Goal: Check status: Check status

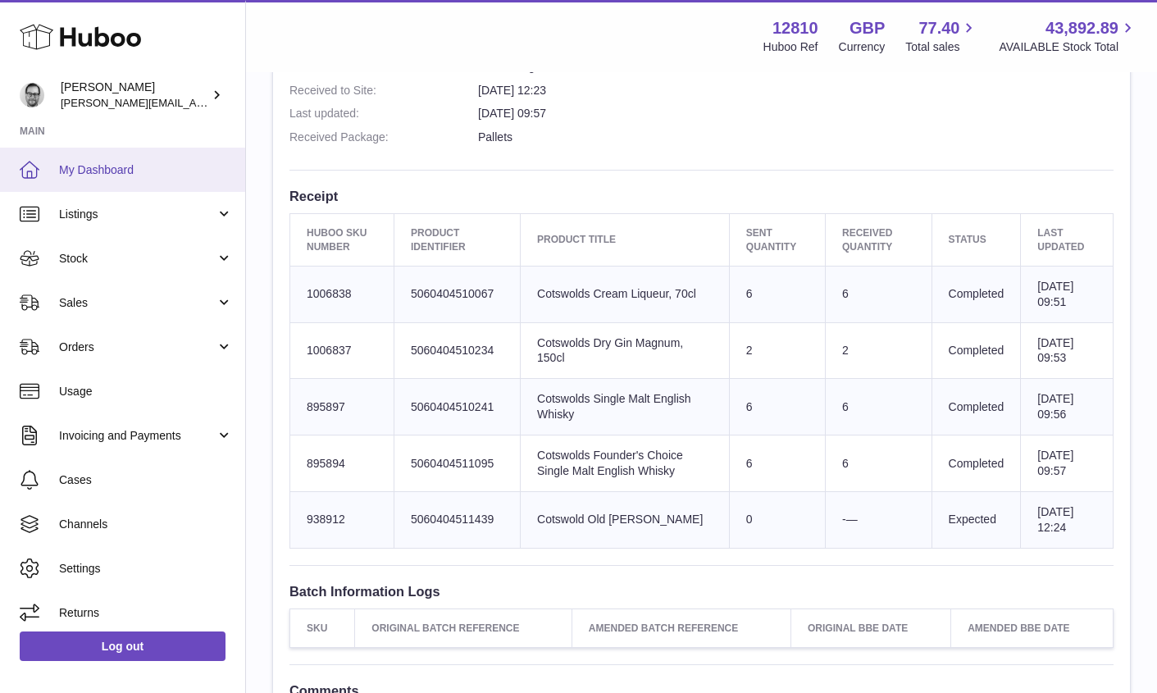
scroll to position [506, 0]
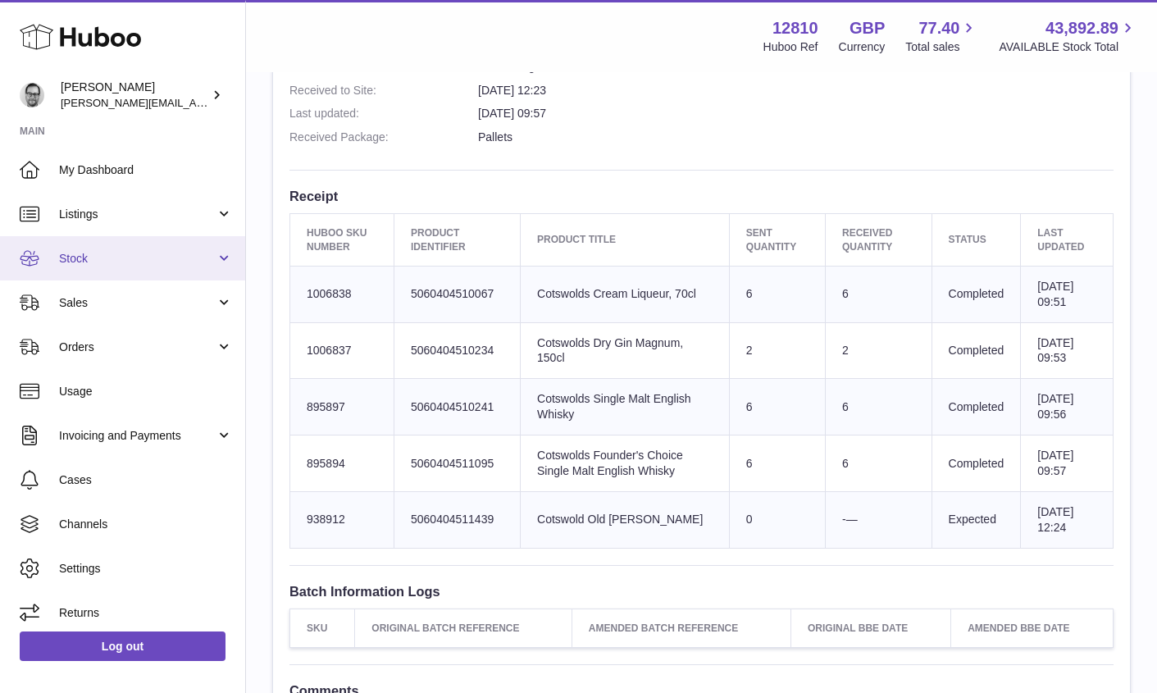
click at [94, 256] on span "Stock" at bounding box center [137, 259] width 157 height 16
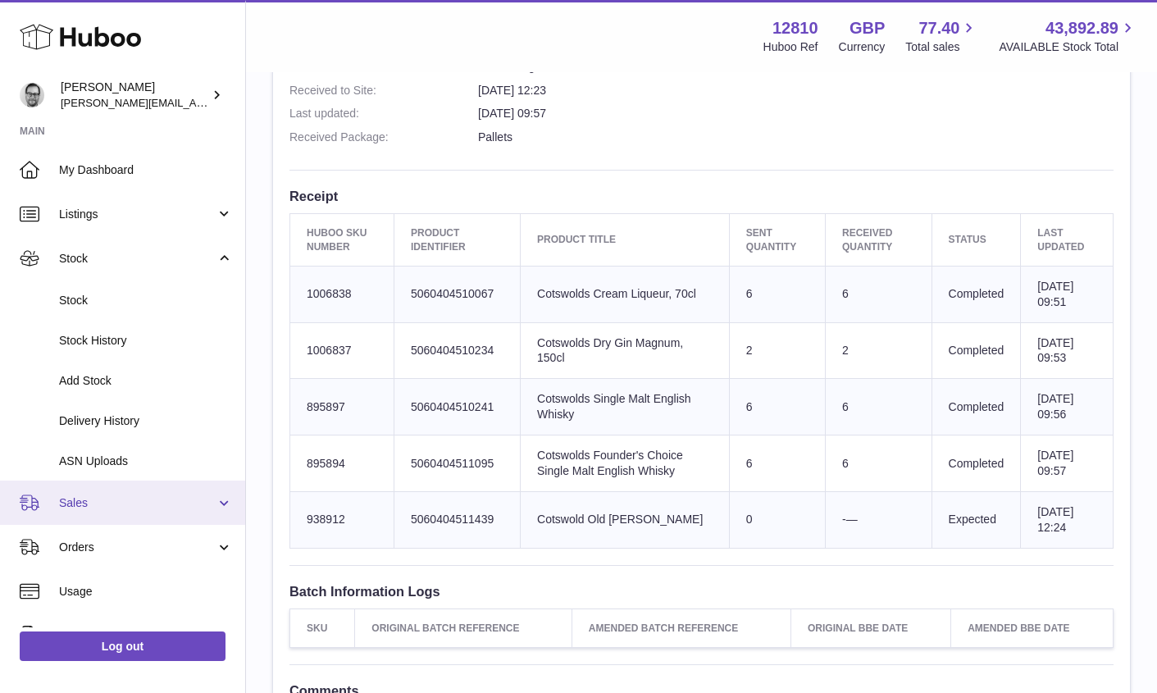
click at [80, 510] on span "Sales" at bounding box center [137, 503] width 157 height 16
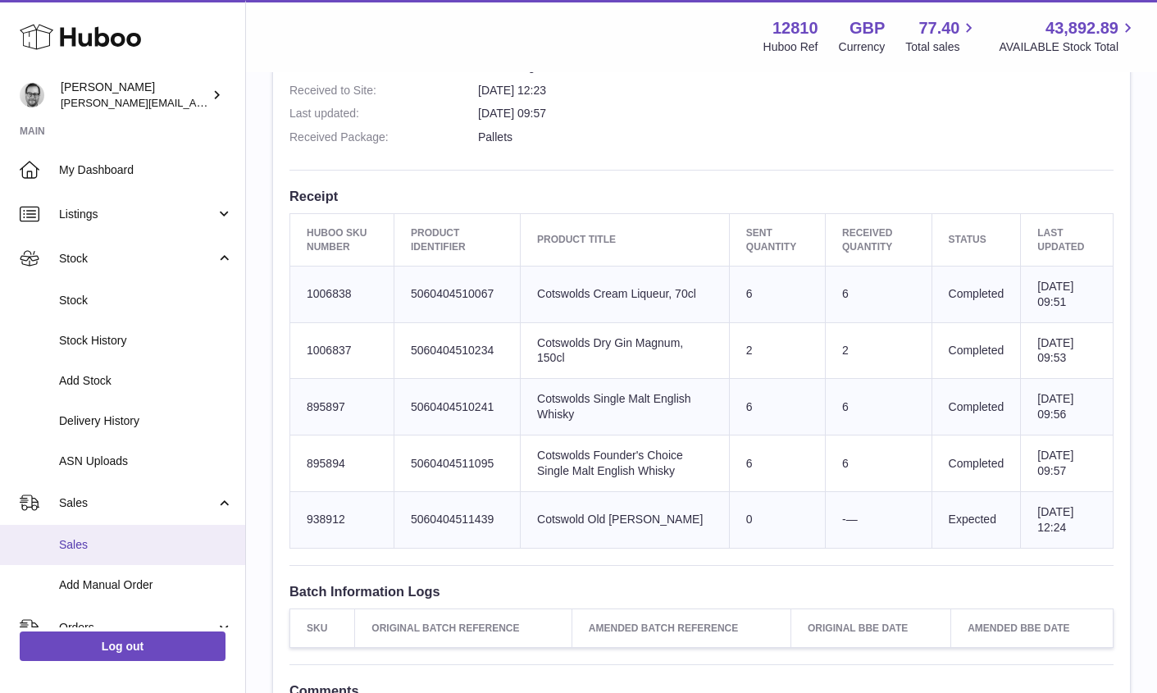
click at [79, 535] on link "Sales" at bounding box center [122, 545] width 245 height 40
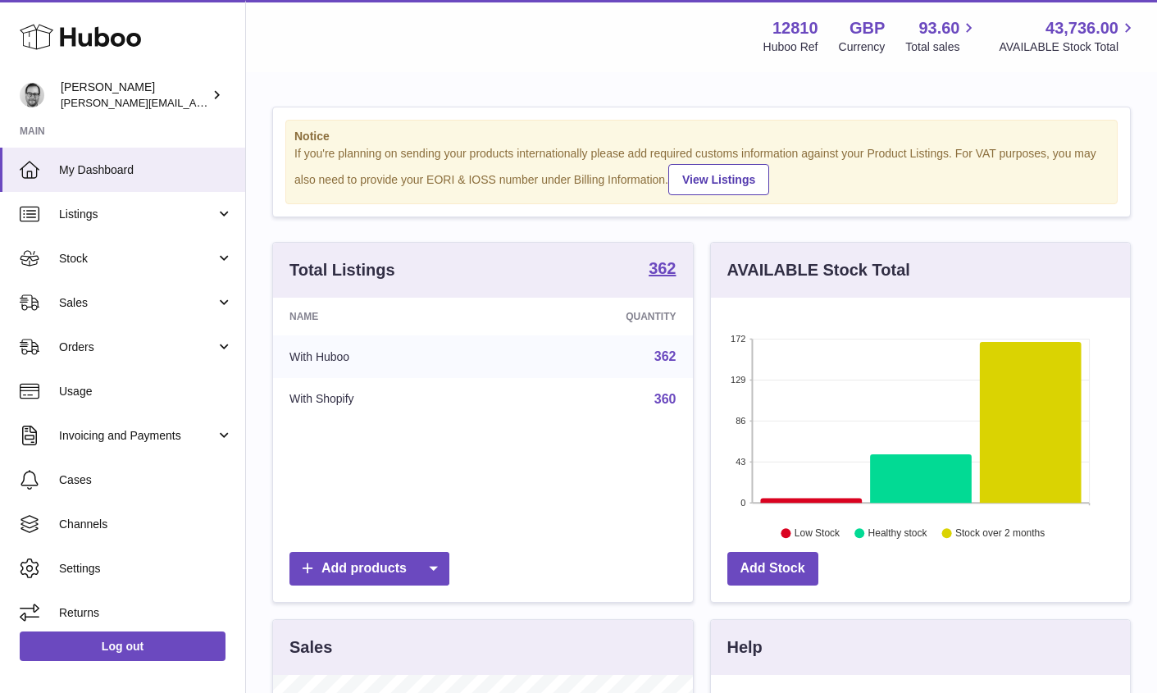
scroll to position [256, 419]
click at [87, 354] on span "Orders" at bounding box center [137, 347] width 157 height 16
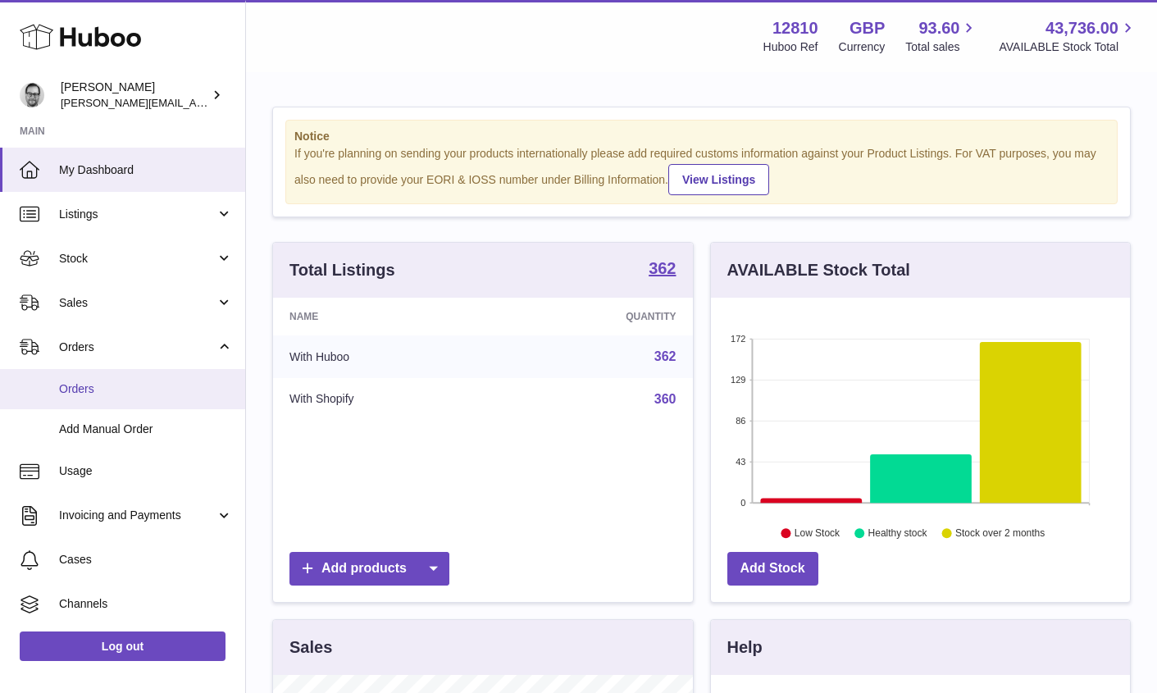
click at [89, 385] on span "Orders" at bounding box center [146, 389] width 174 height 16
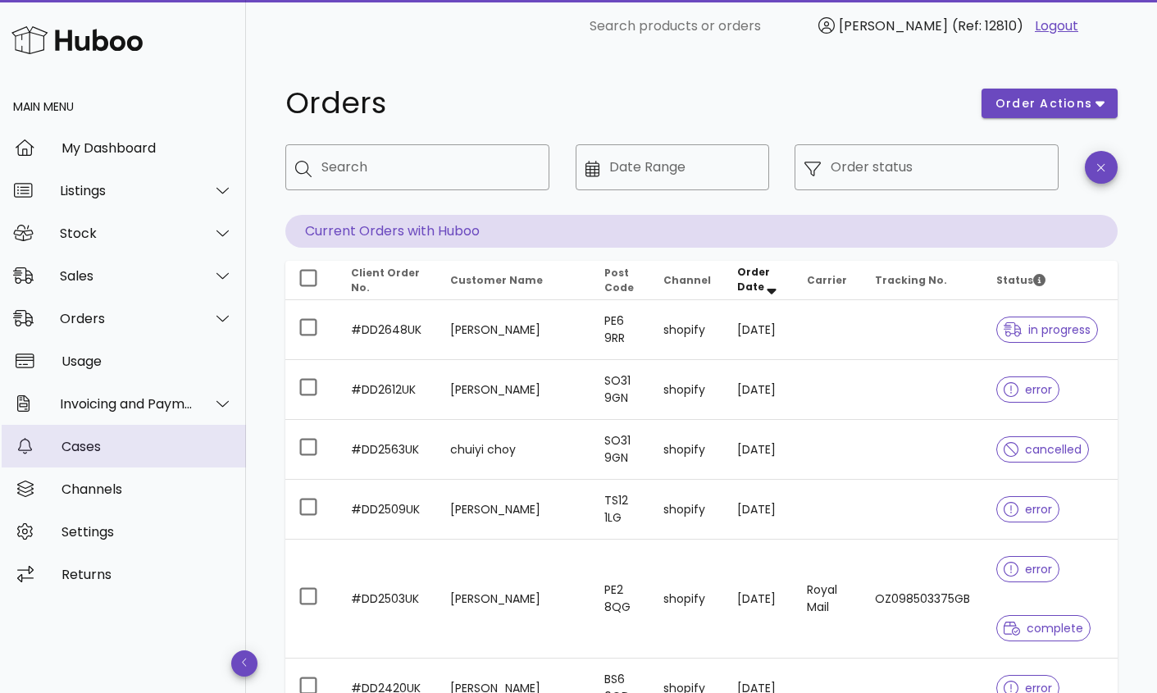
click at [85, 451] on div "Cases" at bounding box center [146, 447] width 171 height 16
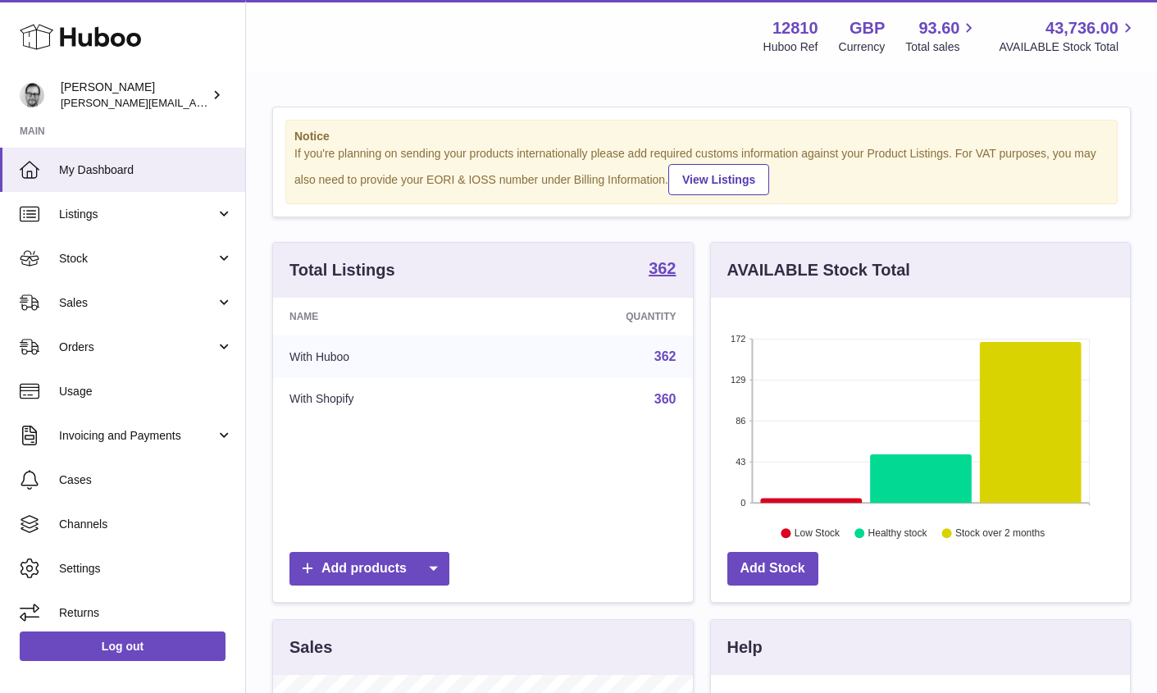
scroll to position [256, 419]
click at [78, 303] on span "Sales" at bounding box center [137, 303] width 157 height 16
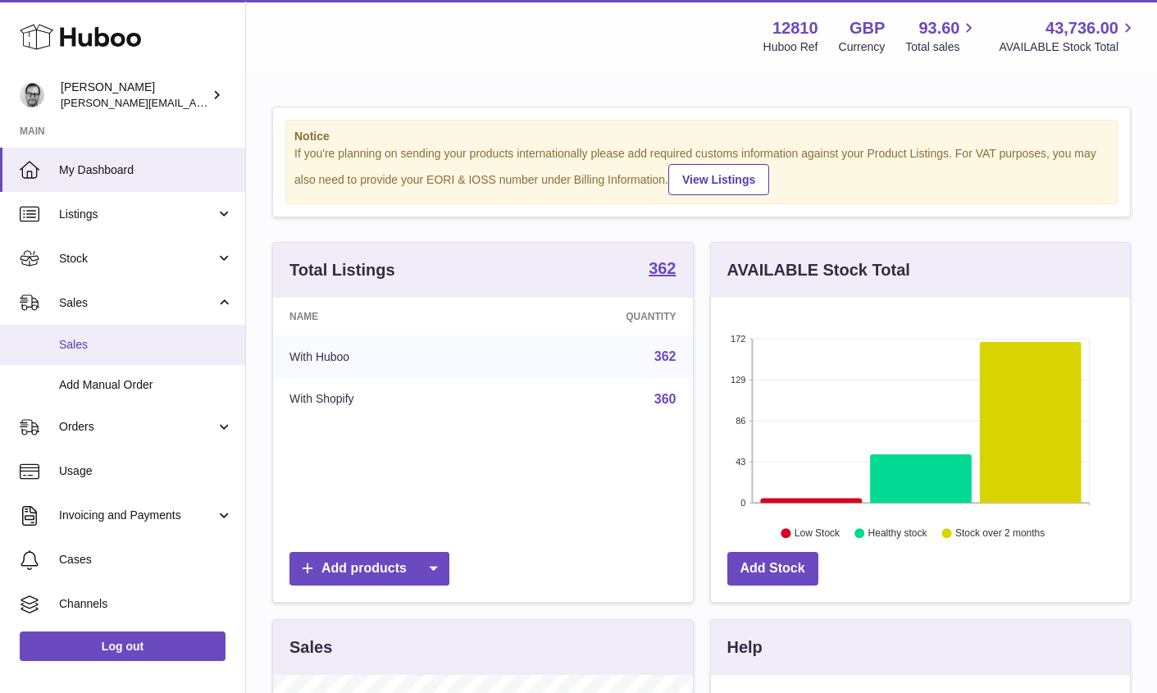
click at [78, 352] on link "Sales" at bounding box center [122, 345] width 245 height 40
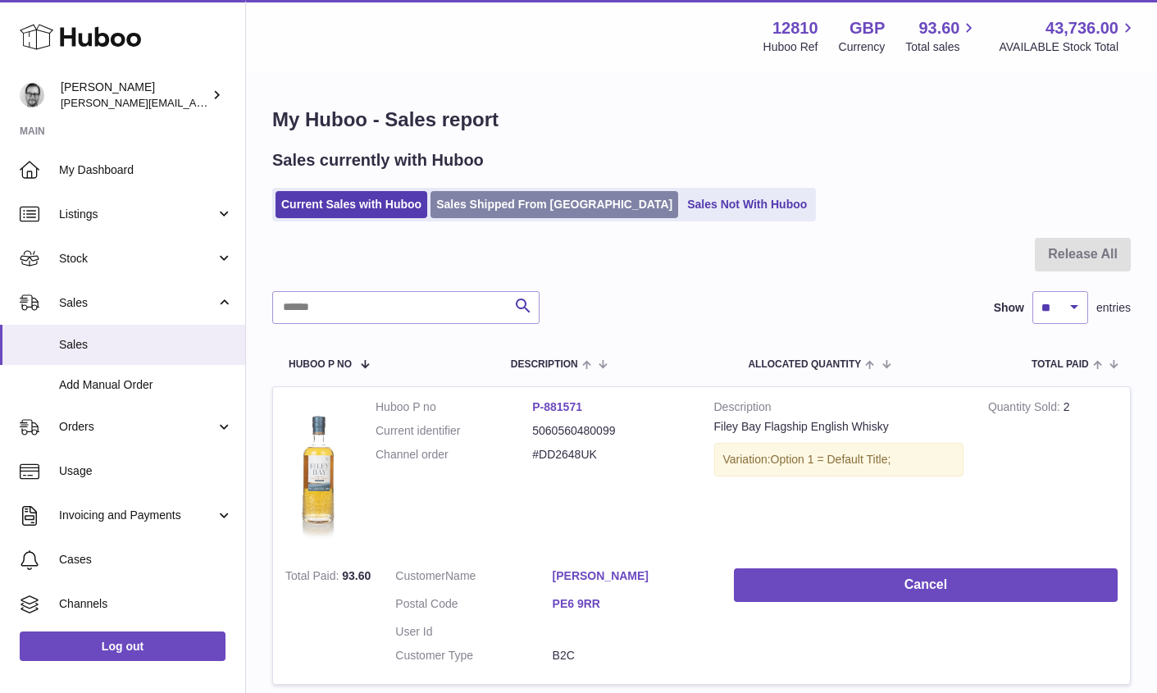
click at [470, 203] on link "Sales Shipped From Huboo" at bounding box center [554, 204] width 248 height 27
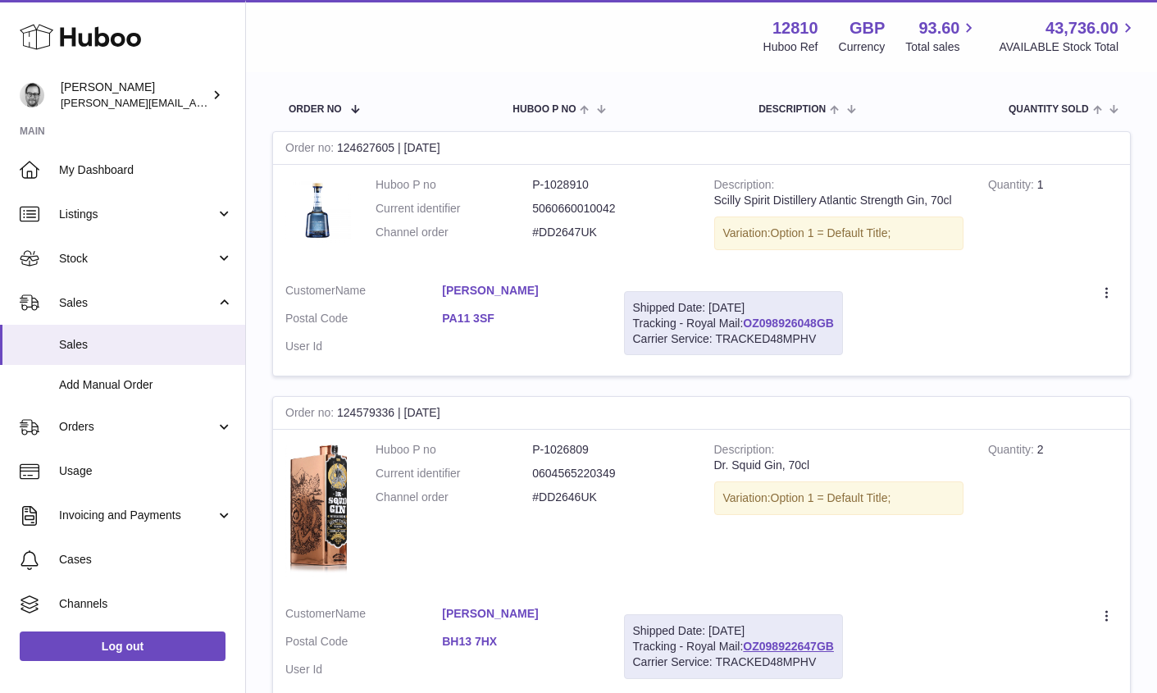
scroll to position [234, 0]
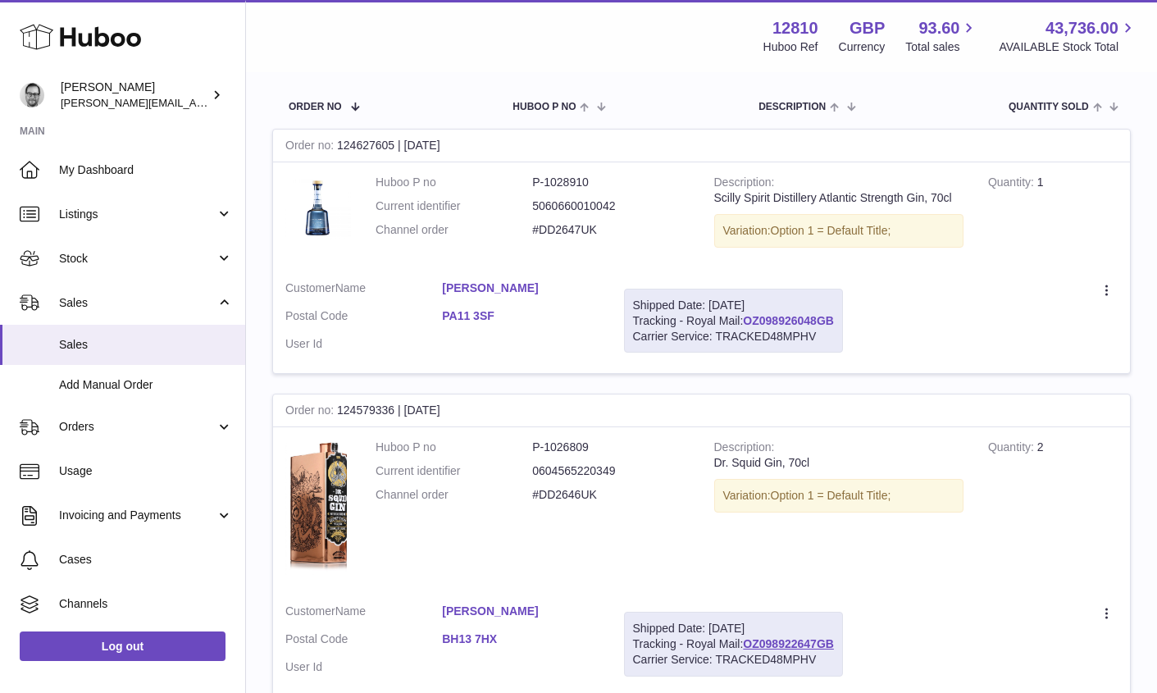
click at [797, 320] on link "OZ098926048GB" at bounding box center [788, 320] width 91 height 13
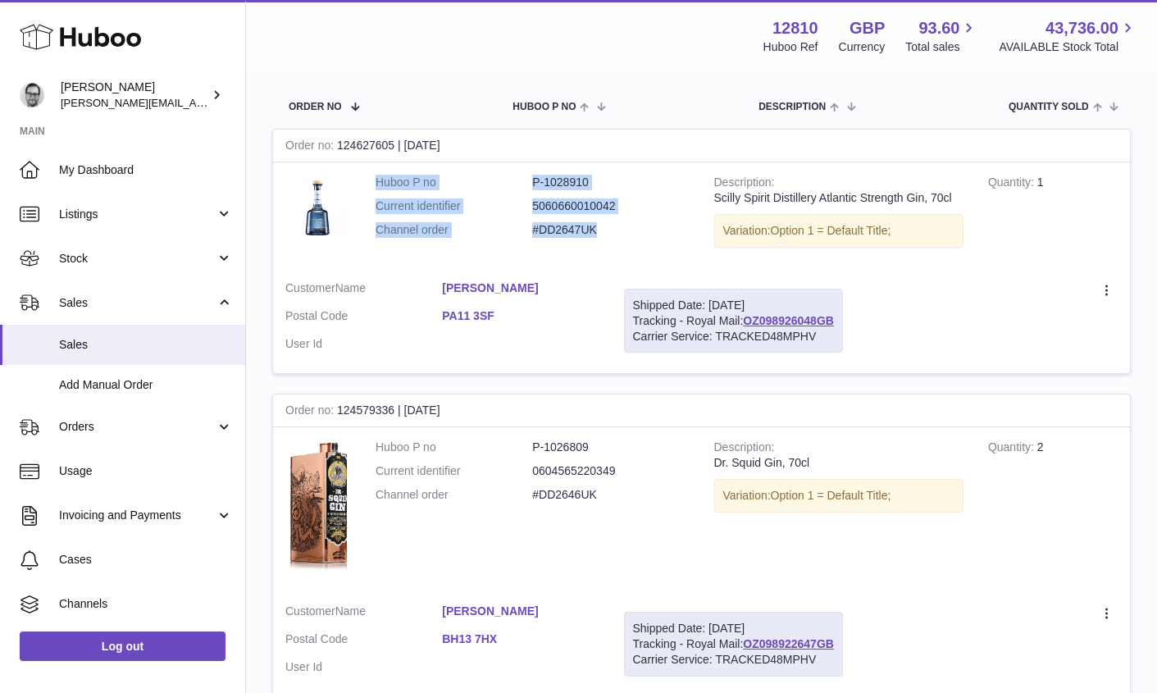
drag, startPoint x: 598, startPoint y: 229, endPoint x: 372, endPoint y: 182, distance: 231.0
click at [372, 182] on td "Huboo P no P-1028910 Current identifier 5060660010042 Channel order #DD2647UK" at bounding box center [532, 215] width 339 height 106
copy dl "Huboo P no P-1028910 Current identifier 5060660010042 Channel order #DD2647UK"
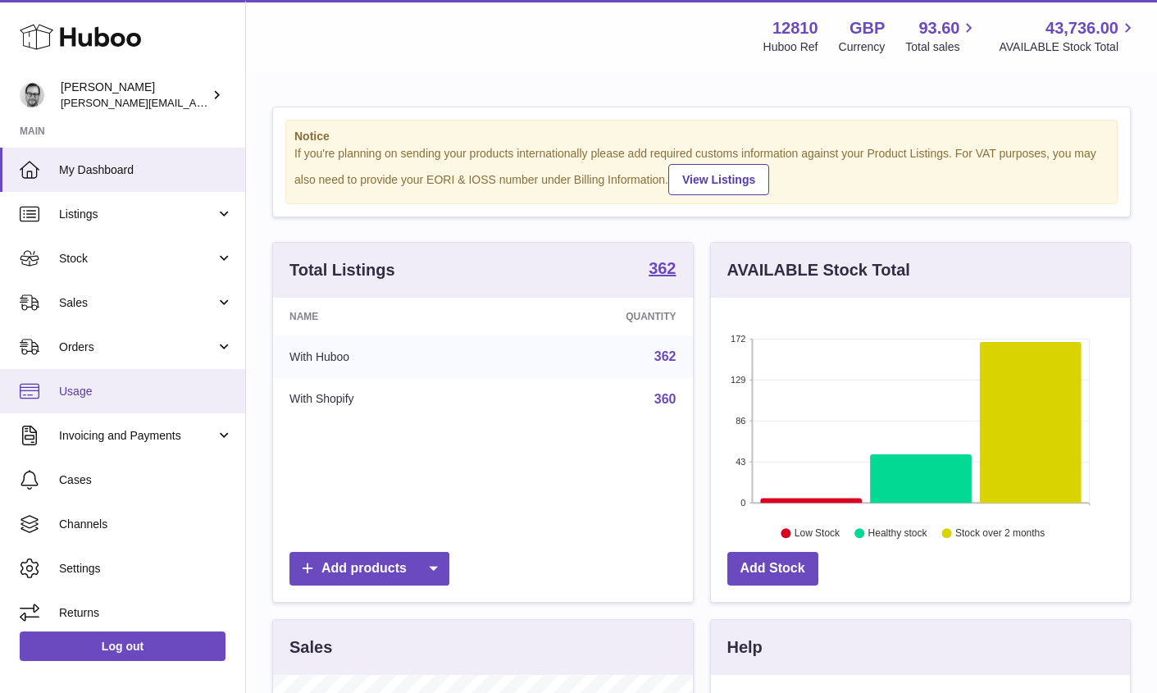
scroll to position [256, 419]
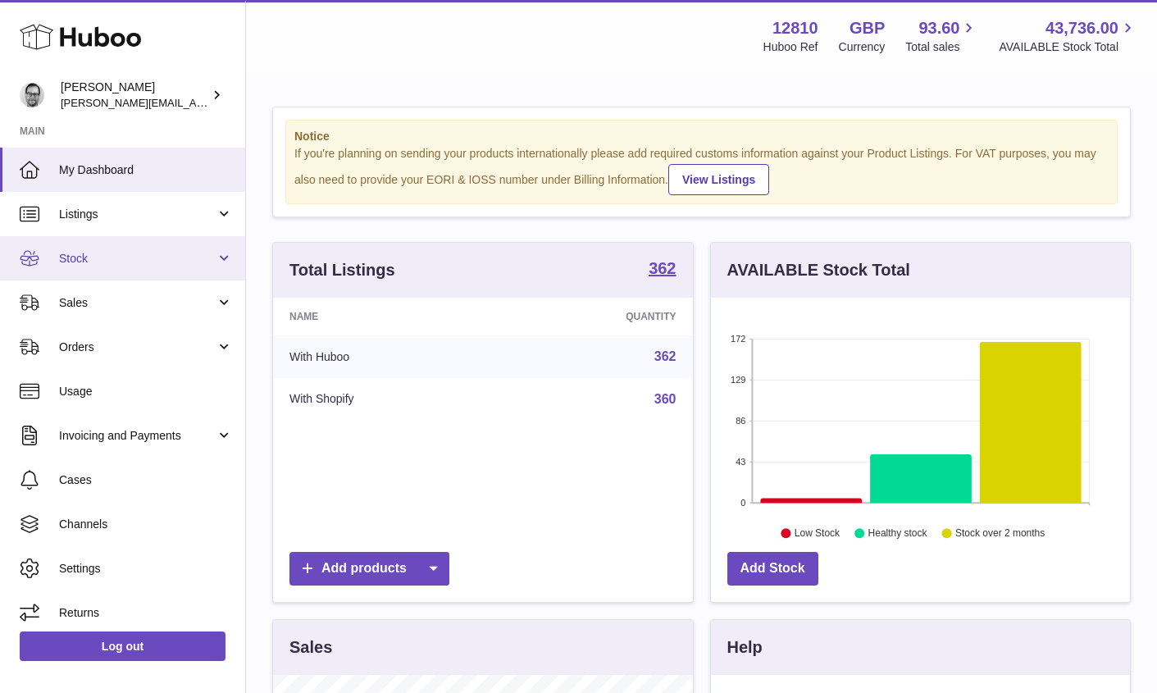
click at [87, 261] on span "Stock" at bounding box center [137, 259] width 157 height 16
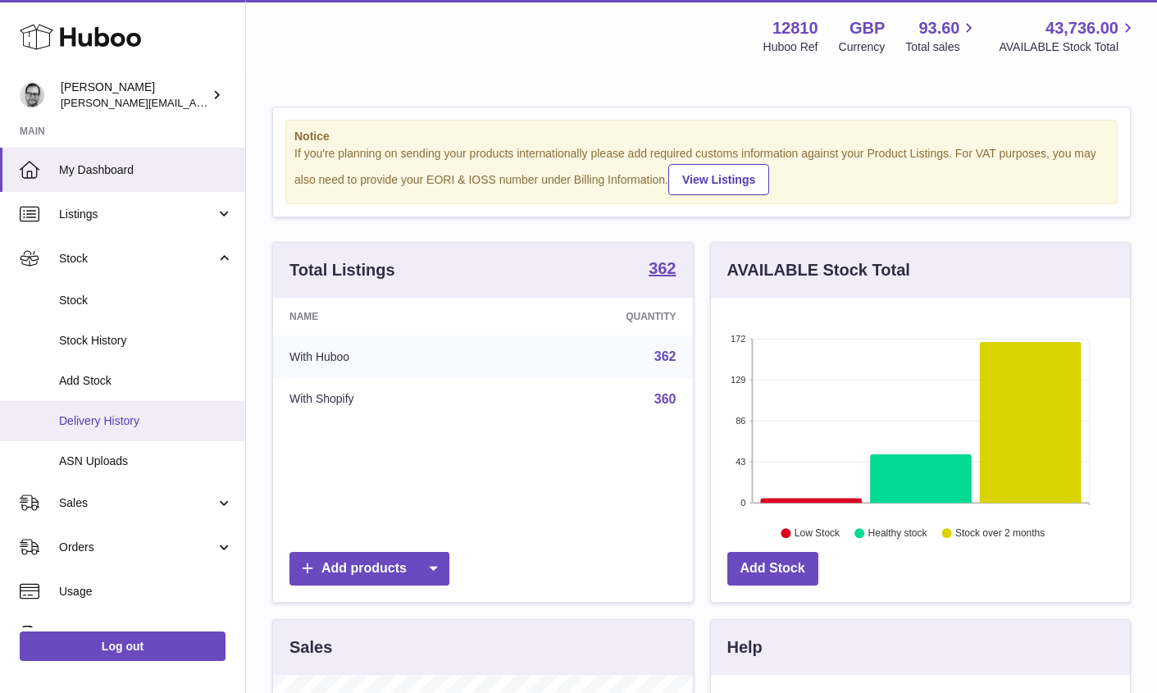
click at [75, 420] on span "Delivery History" at bounding box center [146, 421] width 174 height 16
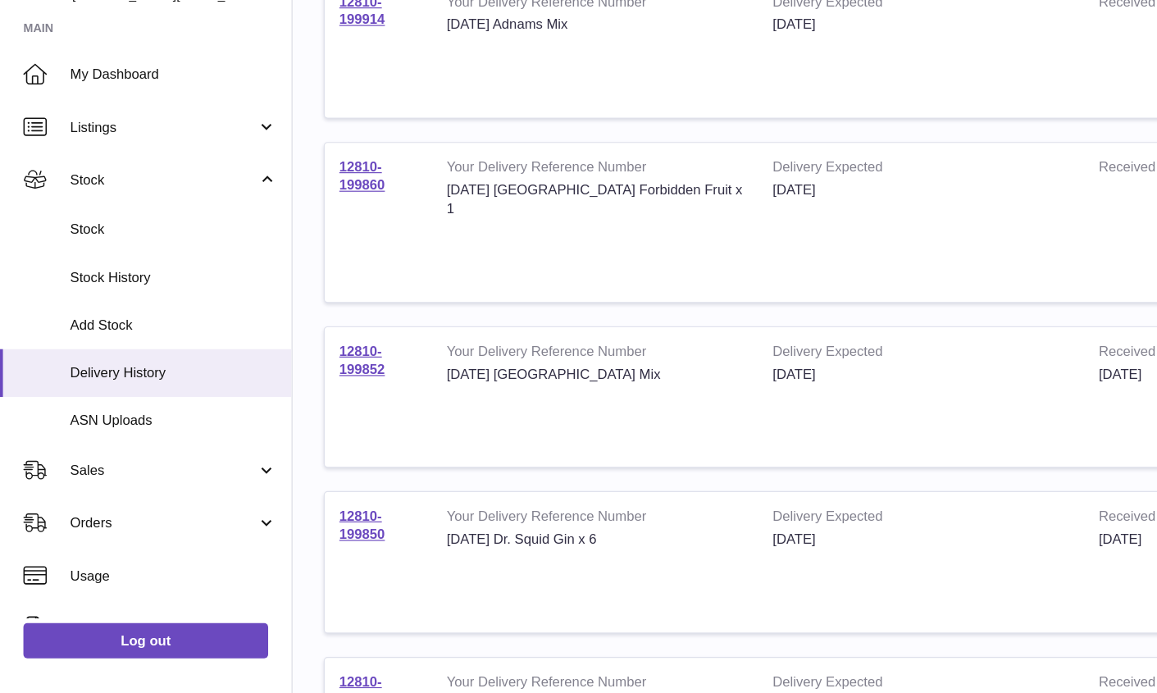
scroll to position [541, 0]
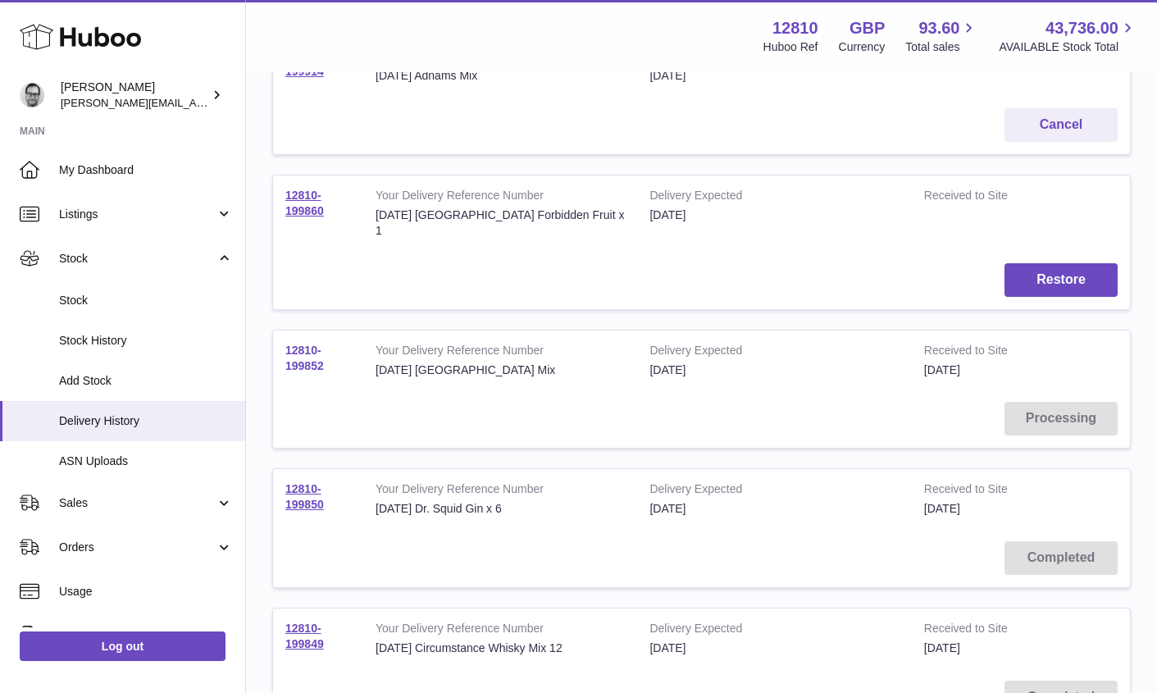
click at [310, 343] on link "12810-199852" at bounding box center [304, 357] width 39 height 29
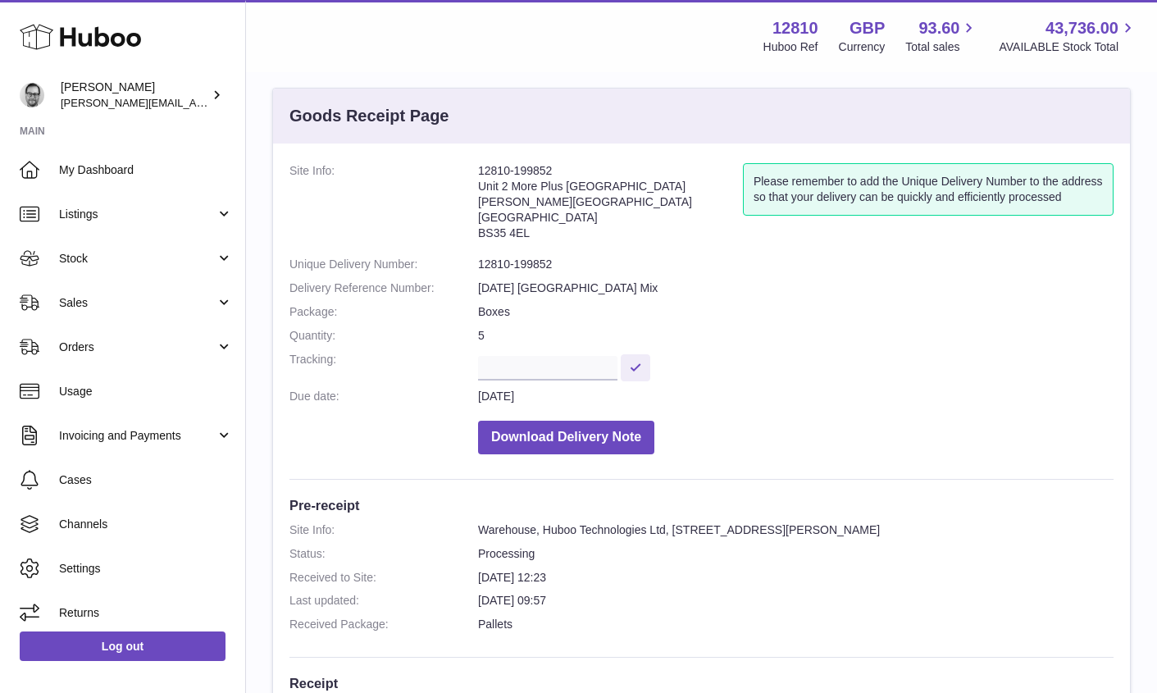
scroll to position [18, 0]
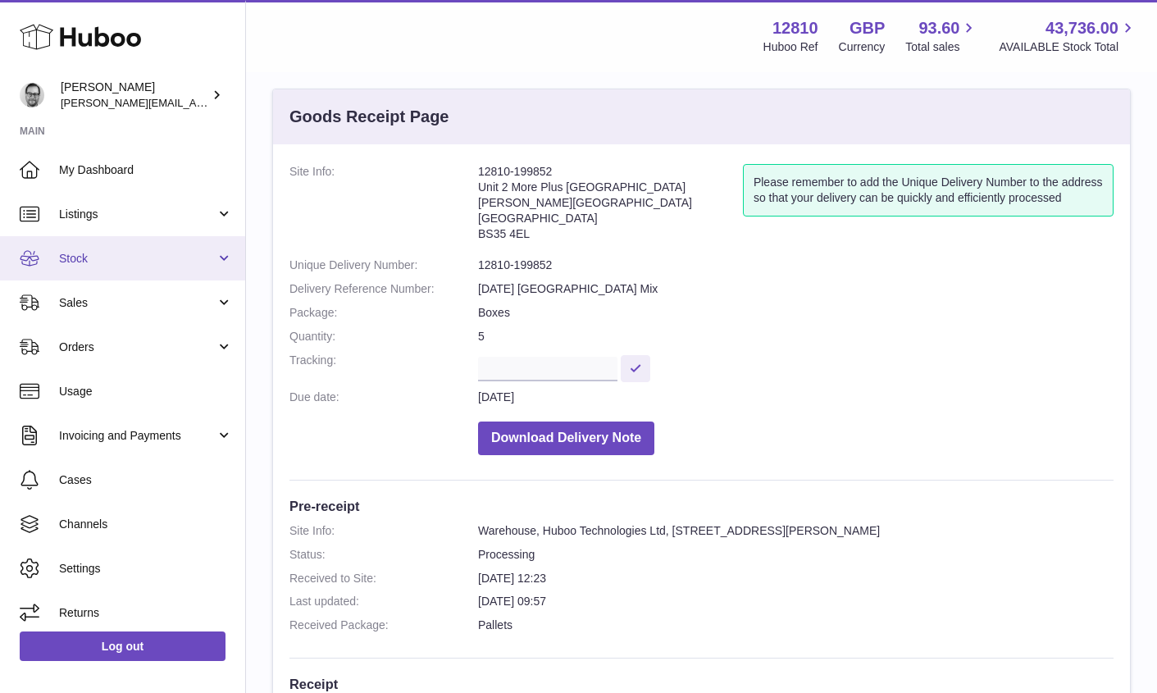
click at [123, 252] on span "Stock" at bounding box center [137, 259] width 157 height 16
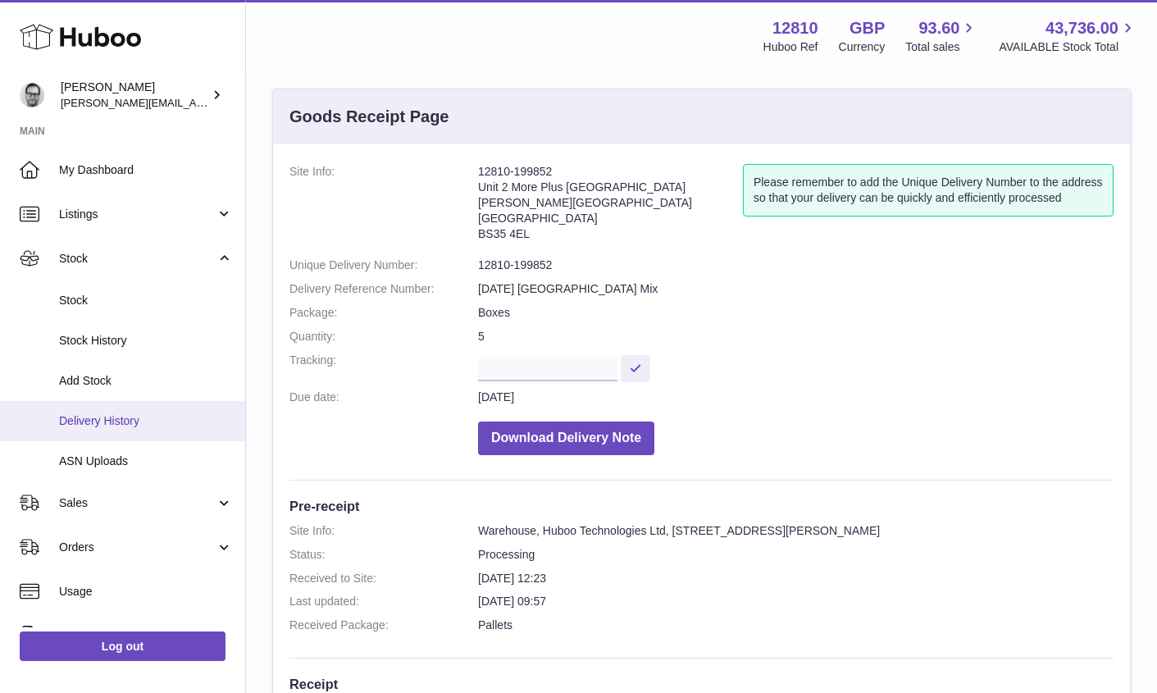
click at [101, 419] on span "Delivery History" at bounding box center [146, 421] width 174 height 16
